Goal: Task Accomplishment & Management: Complete application form

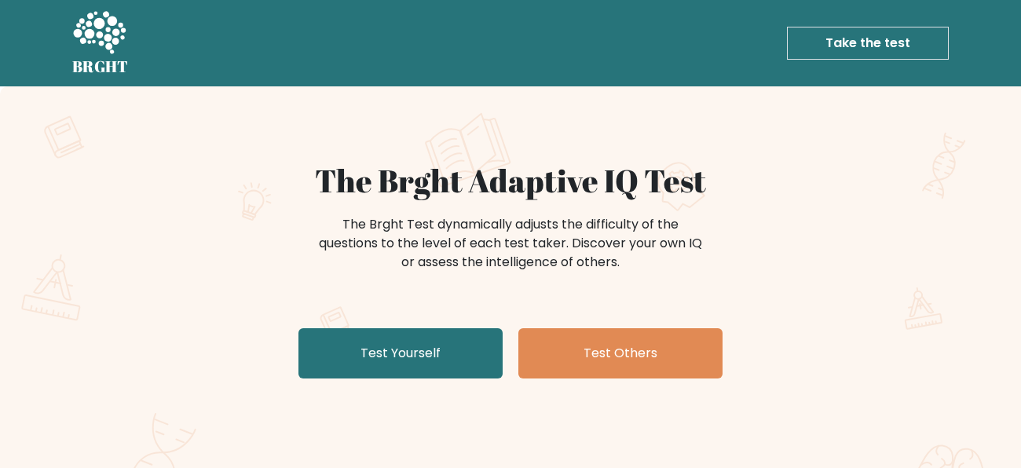
click at [388, 383] on div "The Brght Adaptive IQ Test The Brght Test dynamically adjusts the difficulty of…" at bounding box center [510, 273] width 785 height 223
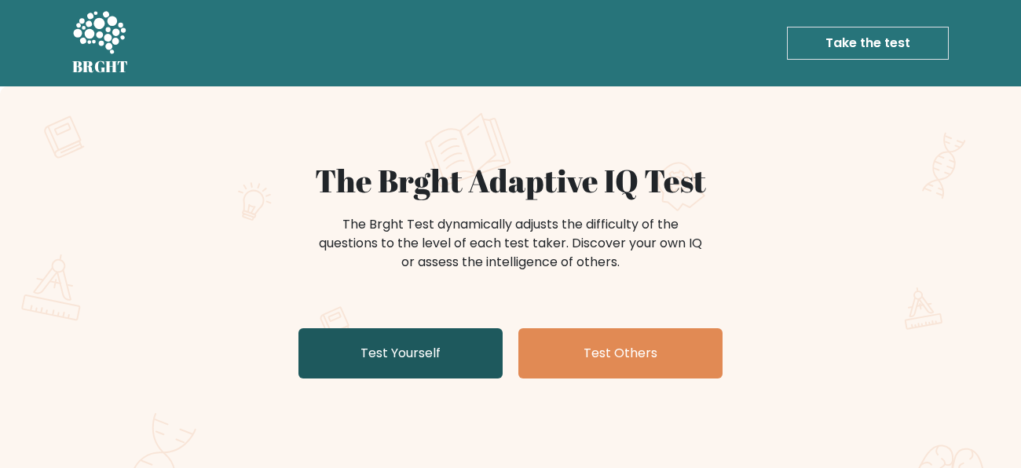
click at [388, 370] on link "Test Yourself" at bounding box center [400, 353] width 204 height 50
click at [399, 354] on link "Test Yourself" at bounding box center [400, 353] width 204 height 50
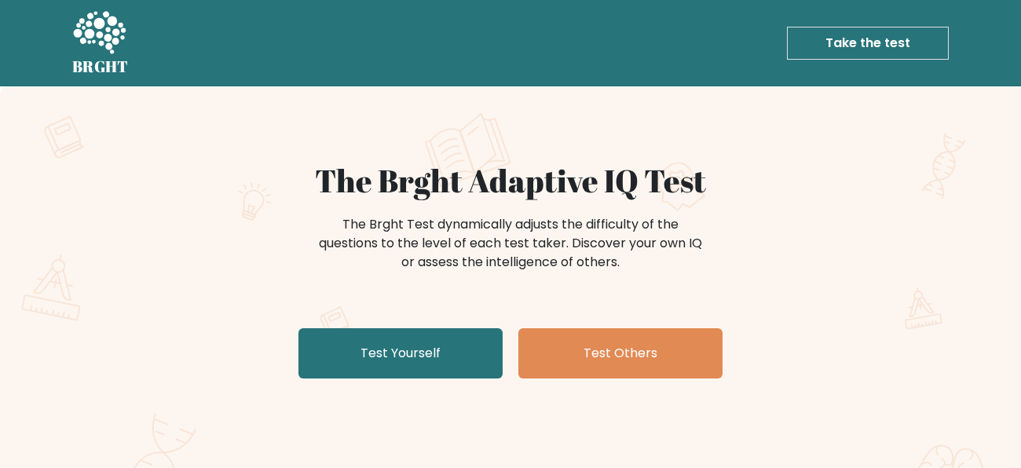
click at [464, 463] on div "50K+" at bounding box center [413, 476] width 178 height 33
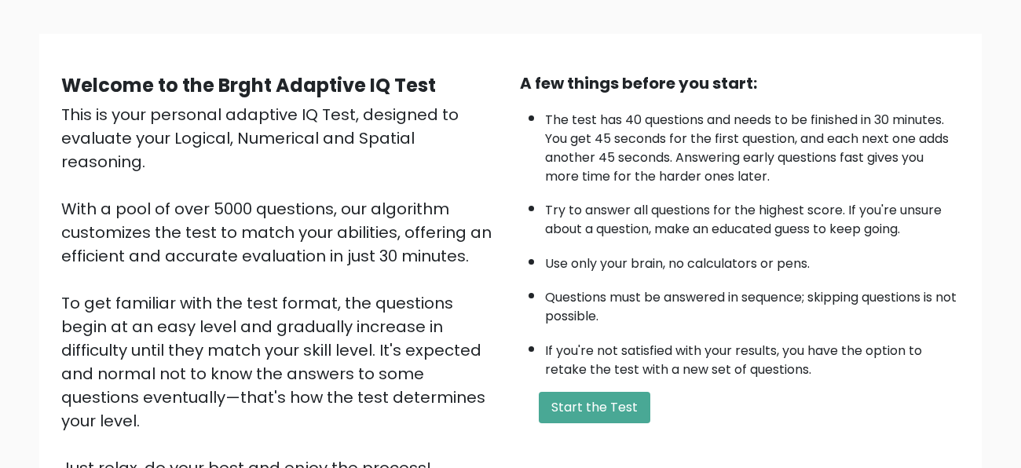
scroll to position [130, 0]
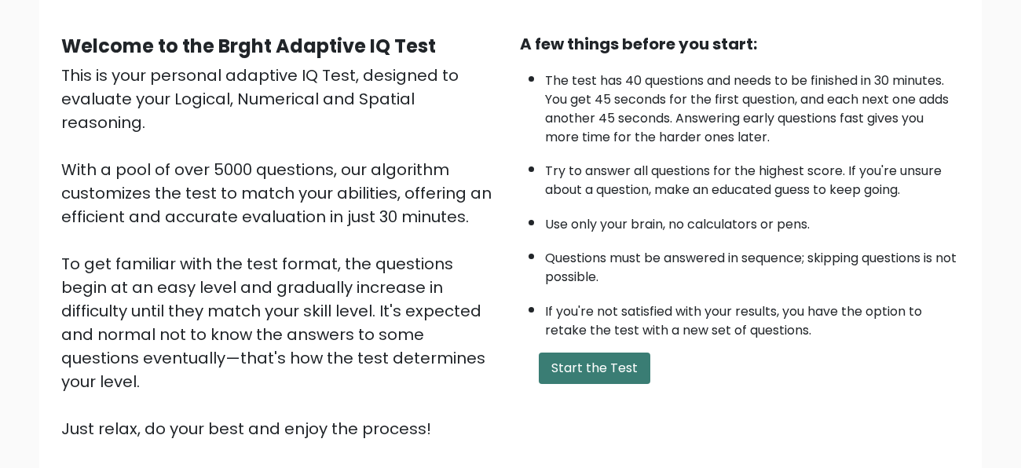
click at [595, 353] on button "Start the Test" at bounding box center [595, 368] width 112 height 31
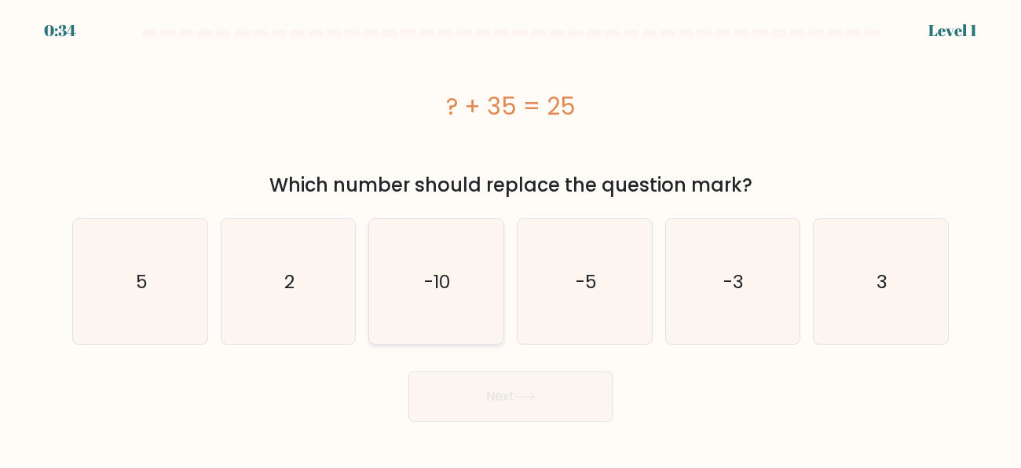
click at [402, 280] on icon "-10" at bounding box center [436, 281] width 125 height 125
click at [511, 238] on input "c. -10" at bounding box center [511, 236] width 1 height 4
radio input "true"
click at [443, 401] on button "Next" at bounding box center [510, 397] width 204 height 50
click at [185, 248] on icon "15" at bounding box center [140, 281] width 125 height 125
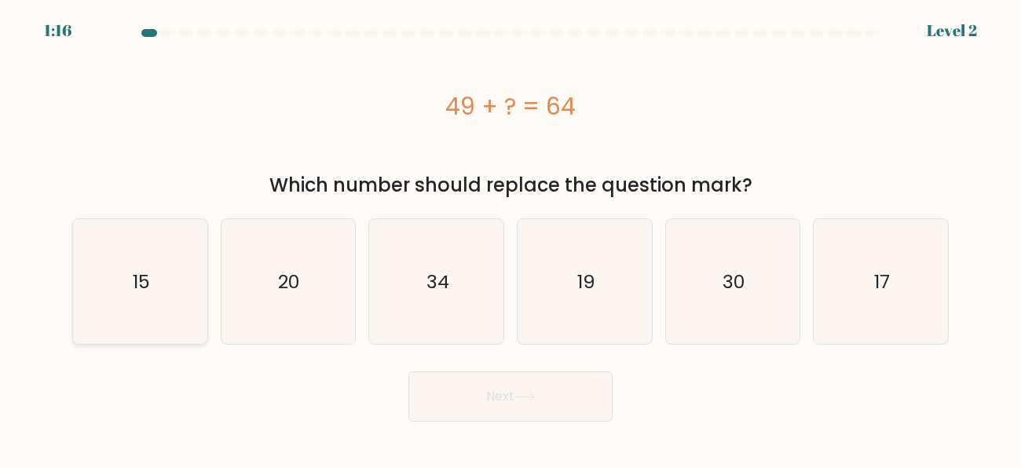
click at [511, 238] on input "a. 15" at bounding box center [511, 236] width 1 height 4
radio input "true"
click at [514, 396] on button "Next" at bounding box center [510, 397] width 204 height 50
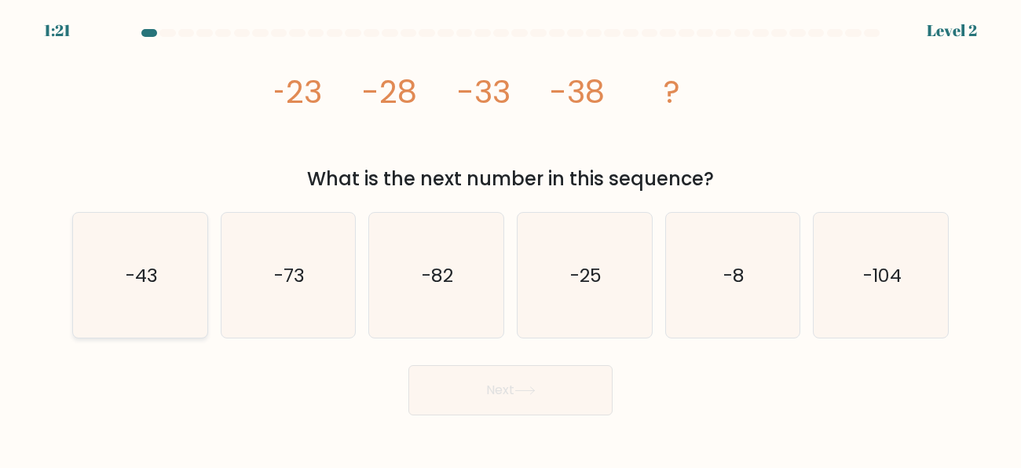
click at [152, 276] on text "-43" at bounding box center [141, 275] width 32 height 26
click at [511, 238] on input "a. -43" at bounding box center [511, 236] width 1 height 4
radio input "true"
click at [471, 393] on button "Next" at bounding box center [510, 390] width 204 height 50
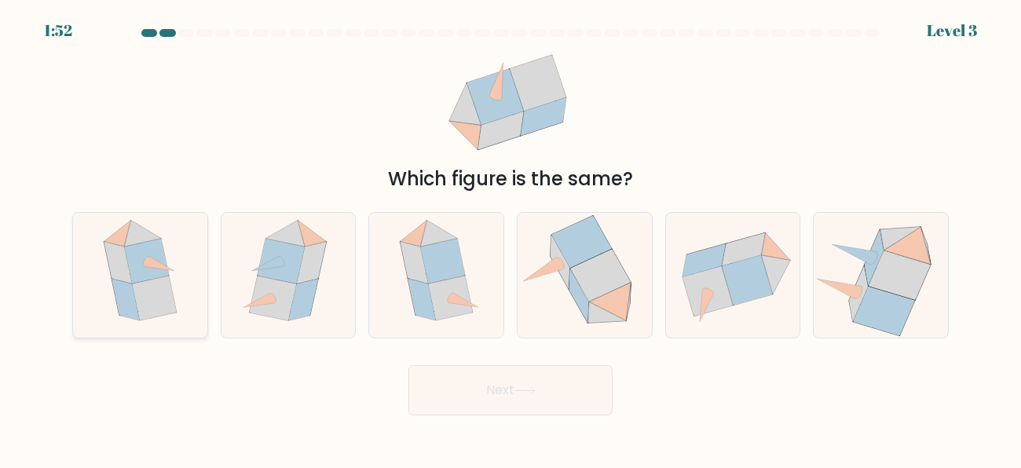
click at [152, 273] on icon at bounding box center [146, 261] width 44 height 45
click at [511, 238] on input "a." at bounding box center [511, 236] width 1 height 4
radio input "true"
click at [434, 399] on button "Next" at bounding box center [510, 390] width 204 height 50
click at [469, 387] on button "Next" at bounding box center [510, 390] width 204 height 50
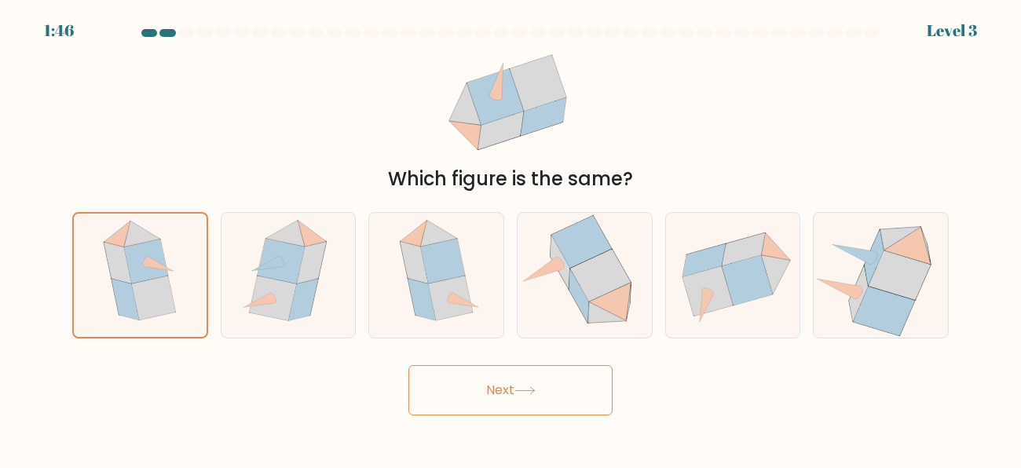
click at [509, 394] on button "Next" at bounding box center [510, 390] width 204 height 50
click at [506, 397] on button "Next" at bounding box center [510, 390] width 204 height 50
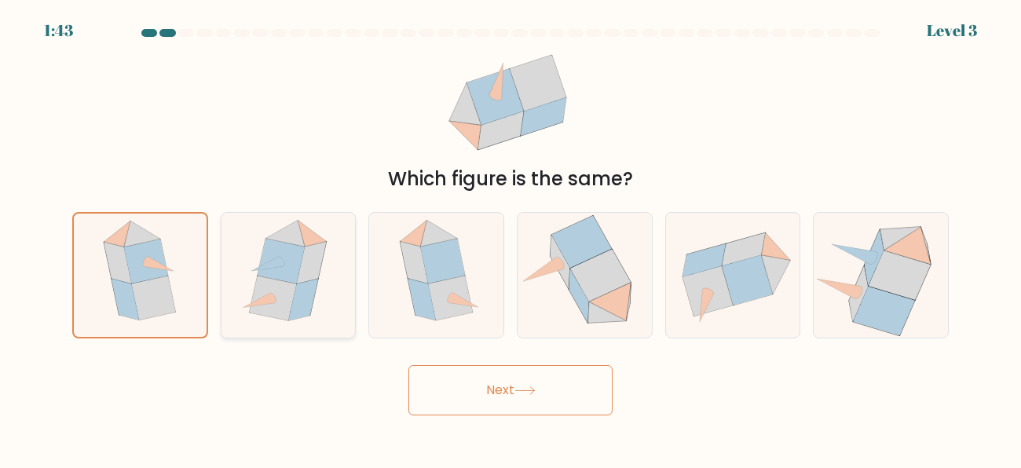
click at [259, 286] on icon at bounding box center [273, 298] width 47 height 45
click at [511, 238] on input "b." at bounding box center [511, 236] width 1 height 4
radio input "true"
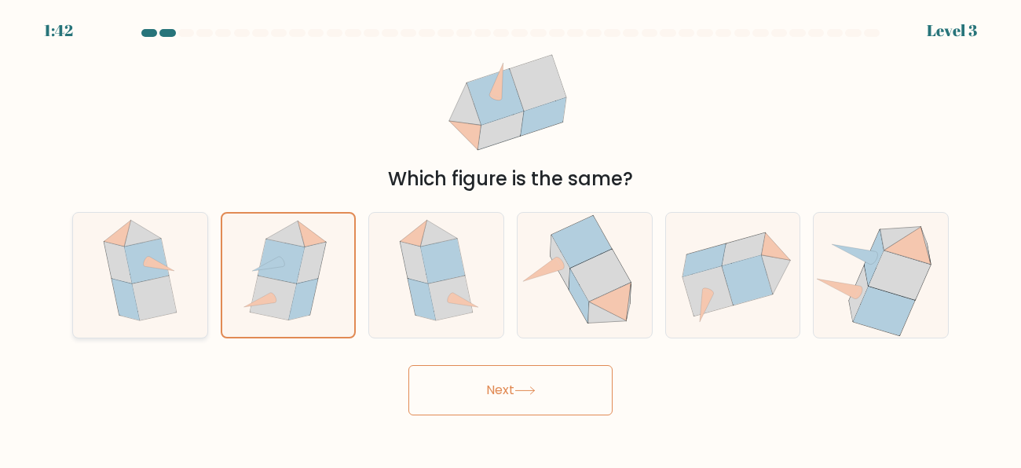
click at [171, 272] on icon at bounding box center [140, 275] width 101 height 125
click at [511, 238] on input "a." at bounding box center [511, 236] width 1 height 4
radio input "true"
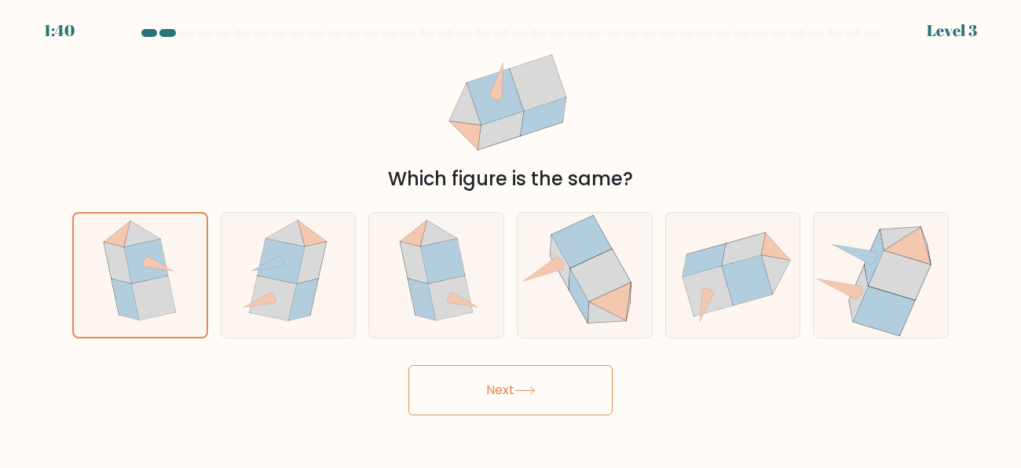
click at [513, 378] on button "Next" at bounding box center [510, 390] width 204 height 50
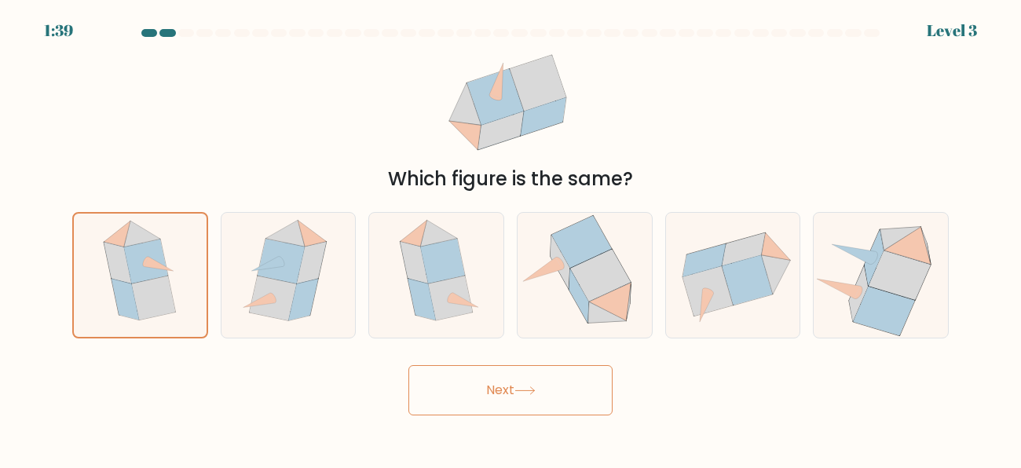
click at [513, 378] on button "Next" at bounding box center [510, 390] width 204 height 50
click at [533, 383] on button "Next" at bounding box center [510, 390] width 204 height 50
click at [525, 390] on icon at bounding box center [524, 390] width 19 height 7
click at [517, 391] on button "Next" at bounding box center [510, 390] width 204 height 50
click at [500, 394] on button "Next" at bounding box center [510, 390] width 204 height 50
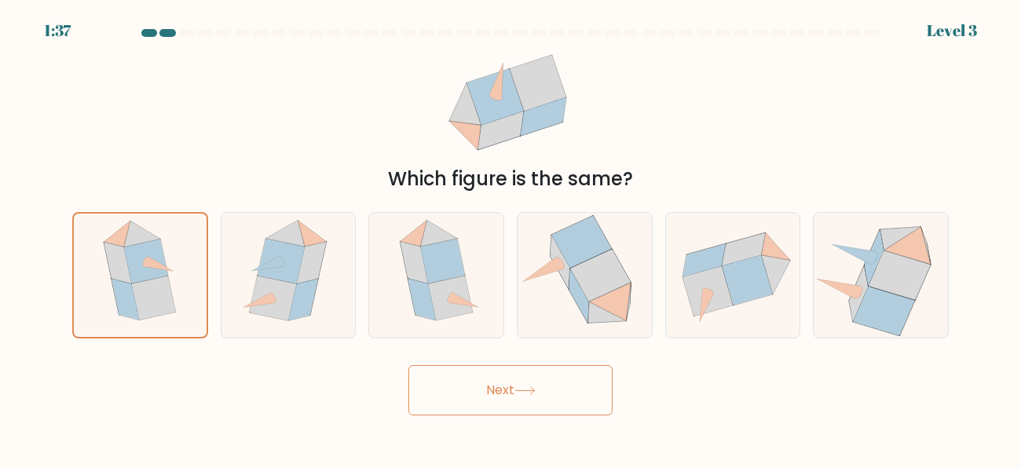
click at [489, 403] on button "Next" at bounding box center [510, 390] width 204 height 50
click at [508, 392] on button "Next" at bounding box center [510, 390] width 204 height 50
click at [489, 397] on button "Next" at bounding box center [510, 390] width 204 height 50
click at [459, 397] on button "Next" at bounding box center [510, 390] width 204 height 50
click at [463, 408] on button "Next" at bounding box center [510, 390] width 204 height 50
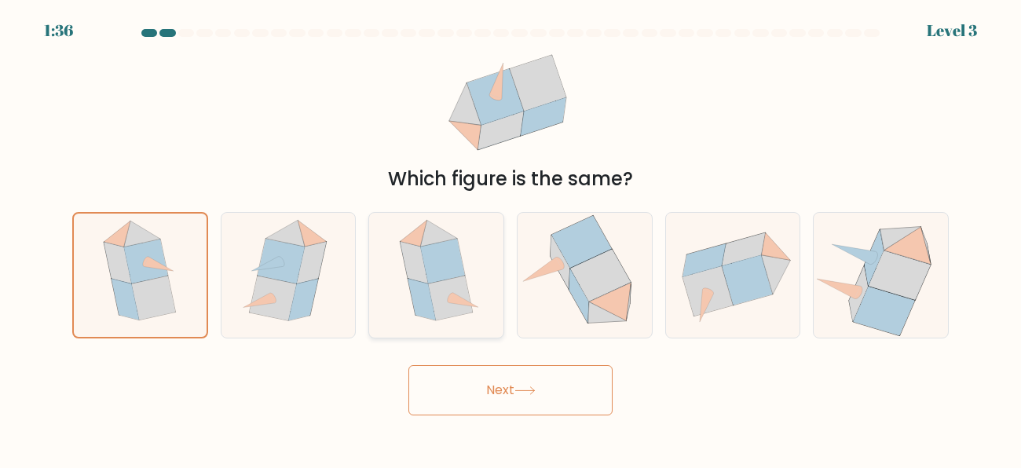
click at [383, 273] on div at bounding box center [436, 275] width 136 height 126
click at [511, 238] on input "c." at bounding box center [511, 236] width 1 height 4
radio input "true"
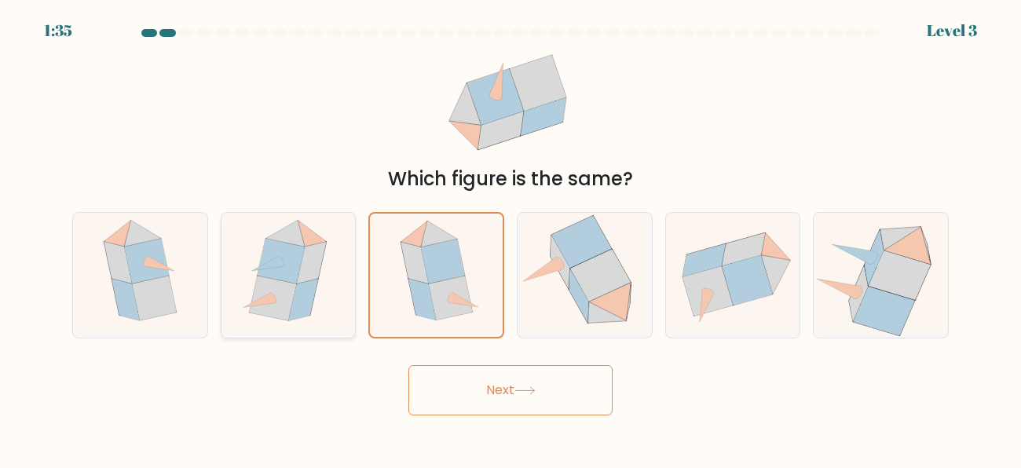
click at [232, 268] on div at bounding box center [289, 275] width 136 height 126
click at [511, 238] on input "b." at bounding box center [511, 236] width 1 height 4
radio input "true"
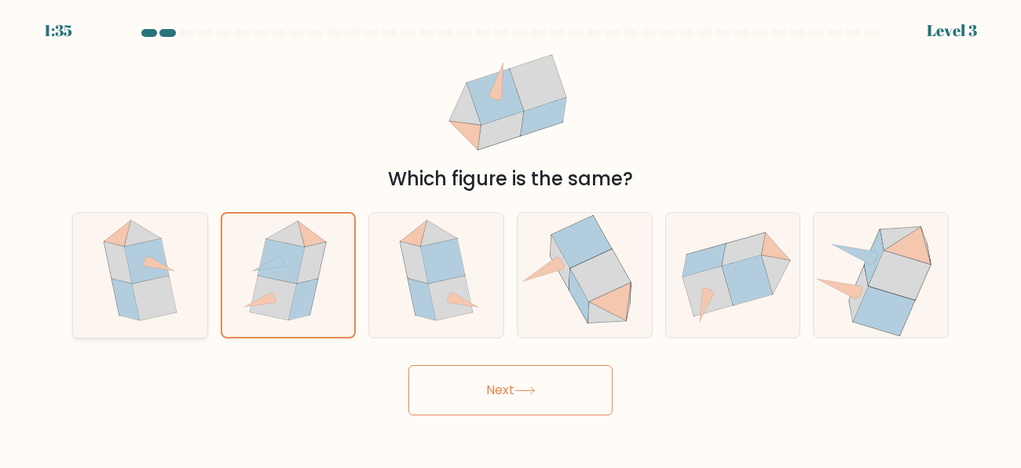
click at [115, 302] on icon at bounding box center [140, 275] width 101 height 125
click at [511, 238] on input "a." at bounding box center [511, 236] width 1 height 4
radio input "true"
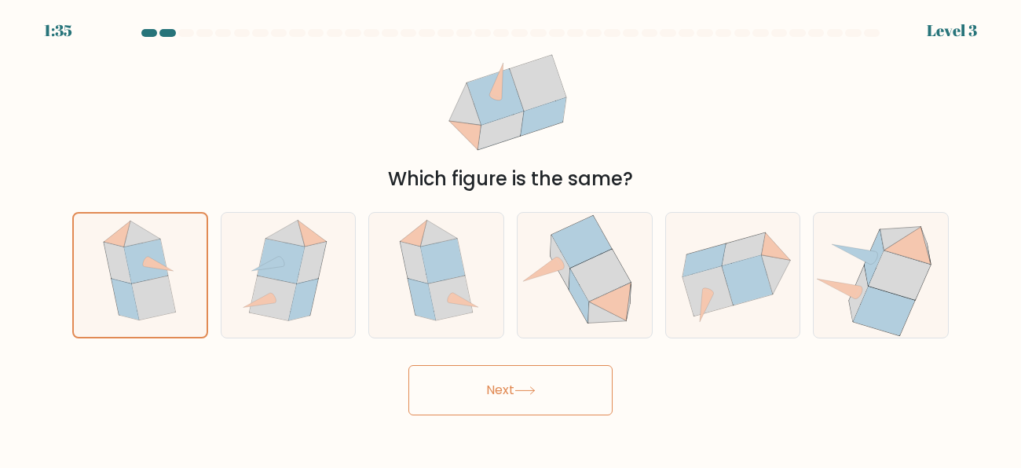
click at [423, 390] on button "Next" at bounding box center [510, 390] width 204 height 50
click at [524, 441] on body "1:07 Level 3" at bounding box center [510, 234] width 1021 height 468
click at [513, 380] on button "Next" at bounding box center [510, 390] width 204 height 50
